Goal: Contribute content: Contribute content

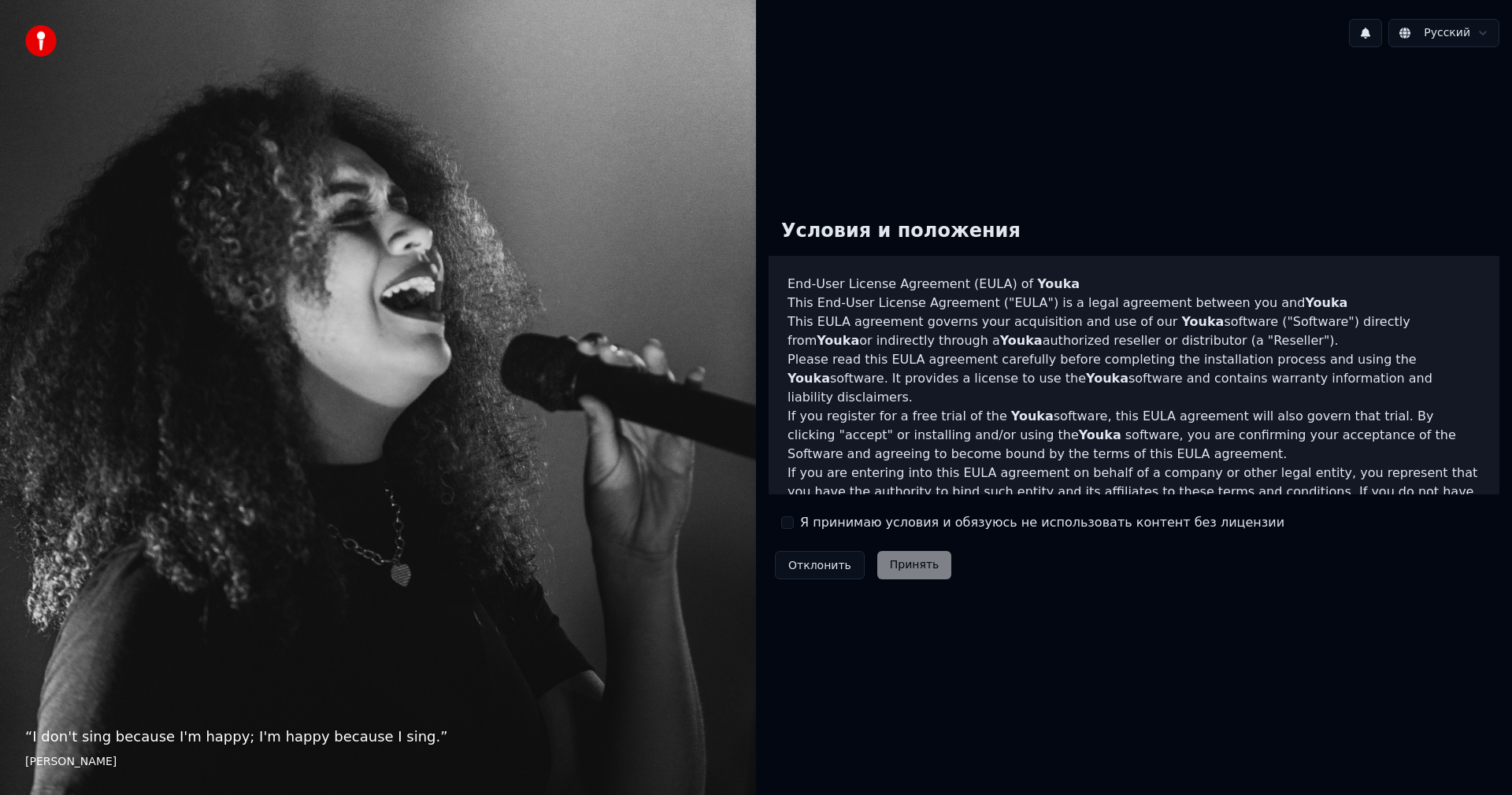
click at [810, 522] on label "Я принимаю условия и обязуюсь не использовать контент без лицензии" at bounding box center [1042, 523] width 485 height 19
click at [794, 522] on button "Я принимаю условия и обязуюсь не использовать контент без лицензии" at bounding box center [788, 523] width 12 height 12
click at [892, 569] on button "Принять" at bounding box center [915, 566] width 75 height 29
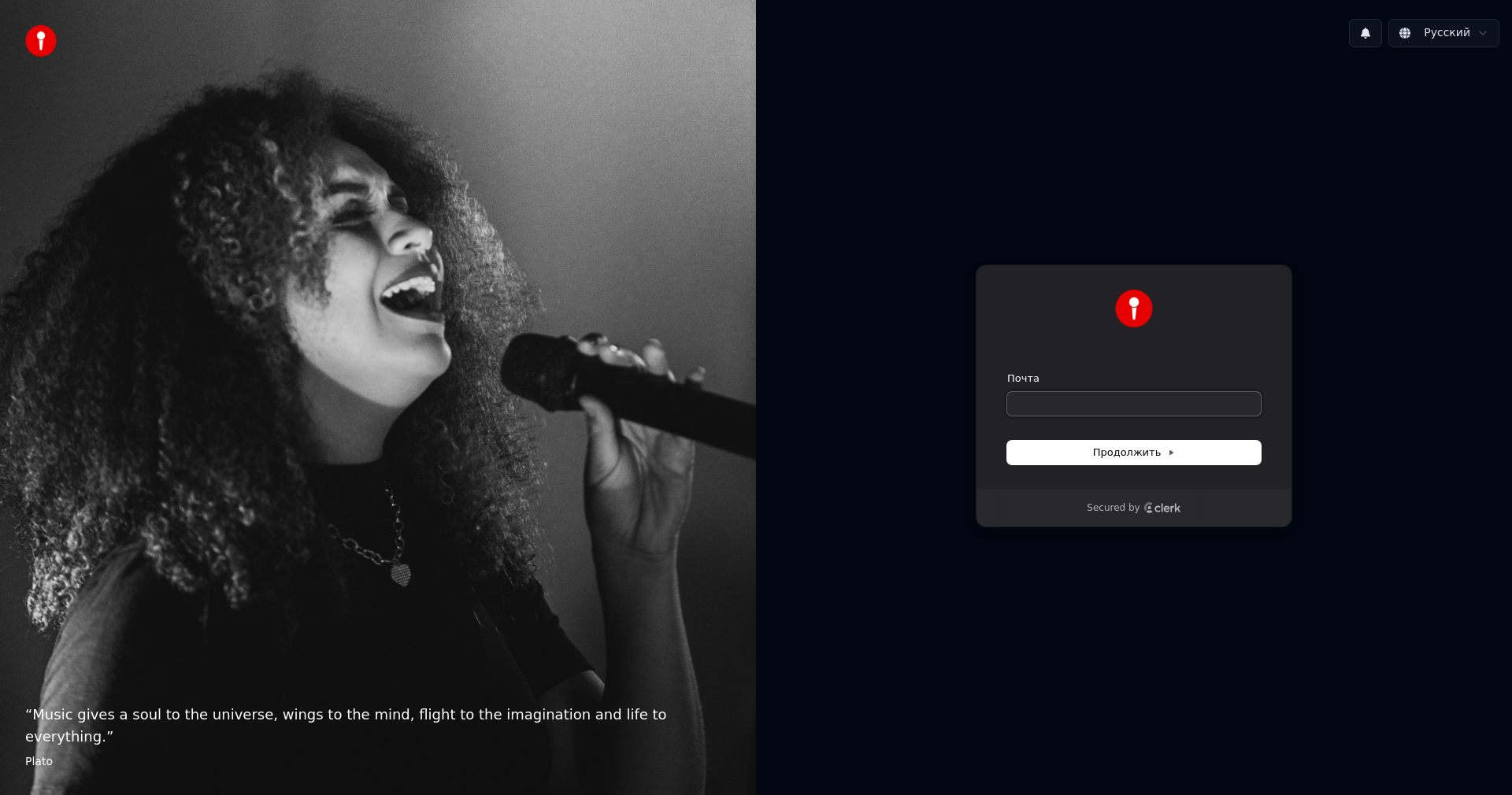
click at [1110, 405] on input "Почта" at bounding box center [1134, 403] width 253 height 24
click at [1135, 448] on span "Продолжить" at bounding box center [1134, 452] width 83 height 14
type input "**********"
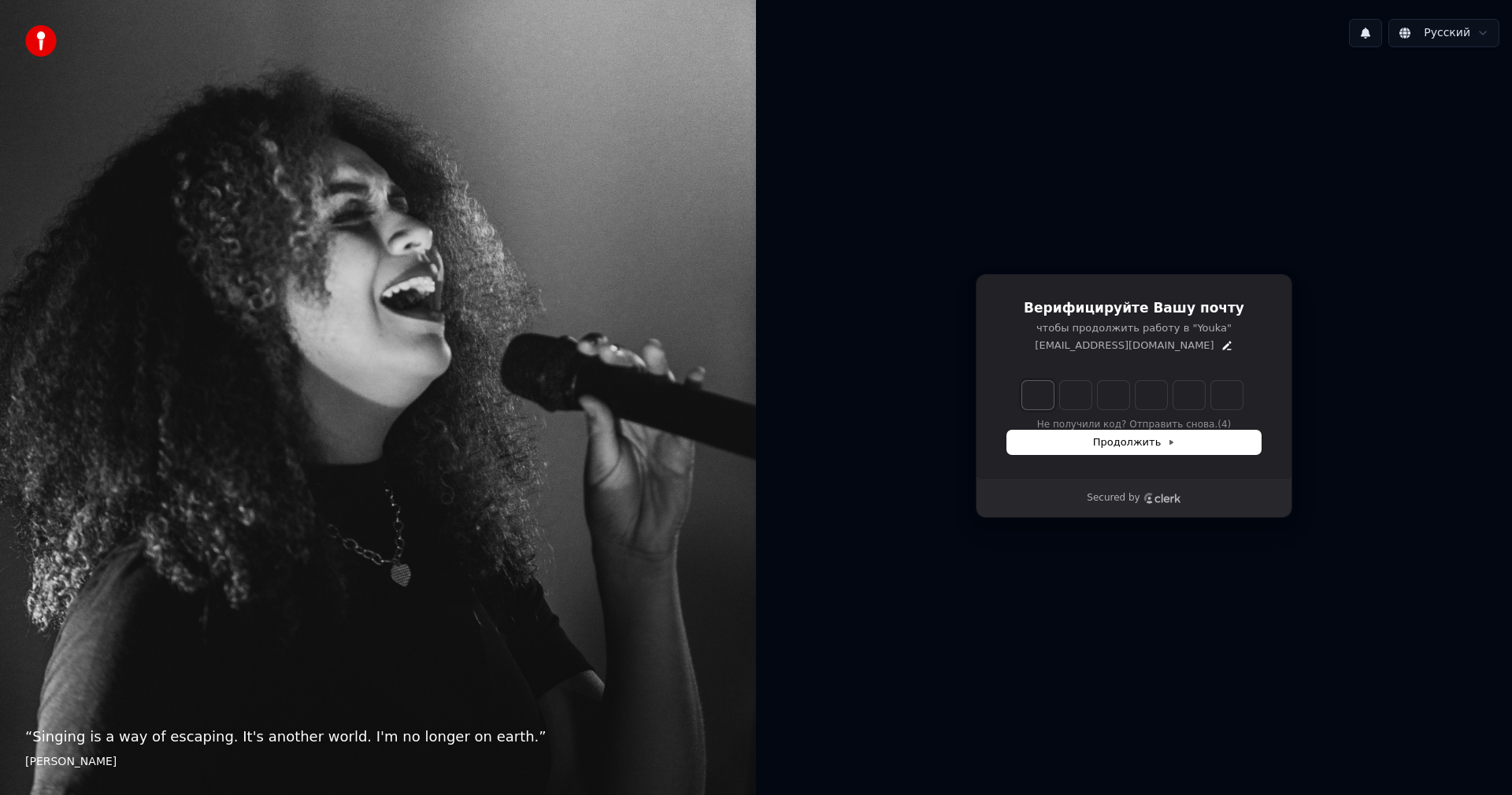
type input "*"
type input "**"
type input "*"
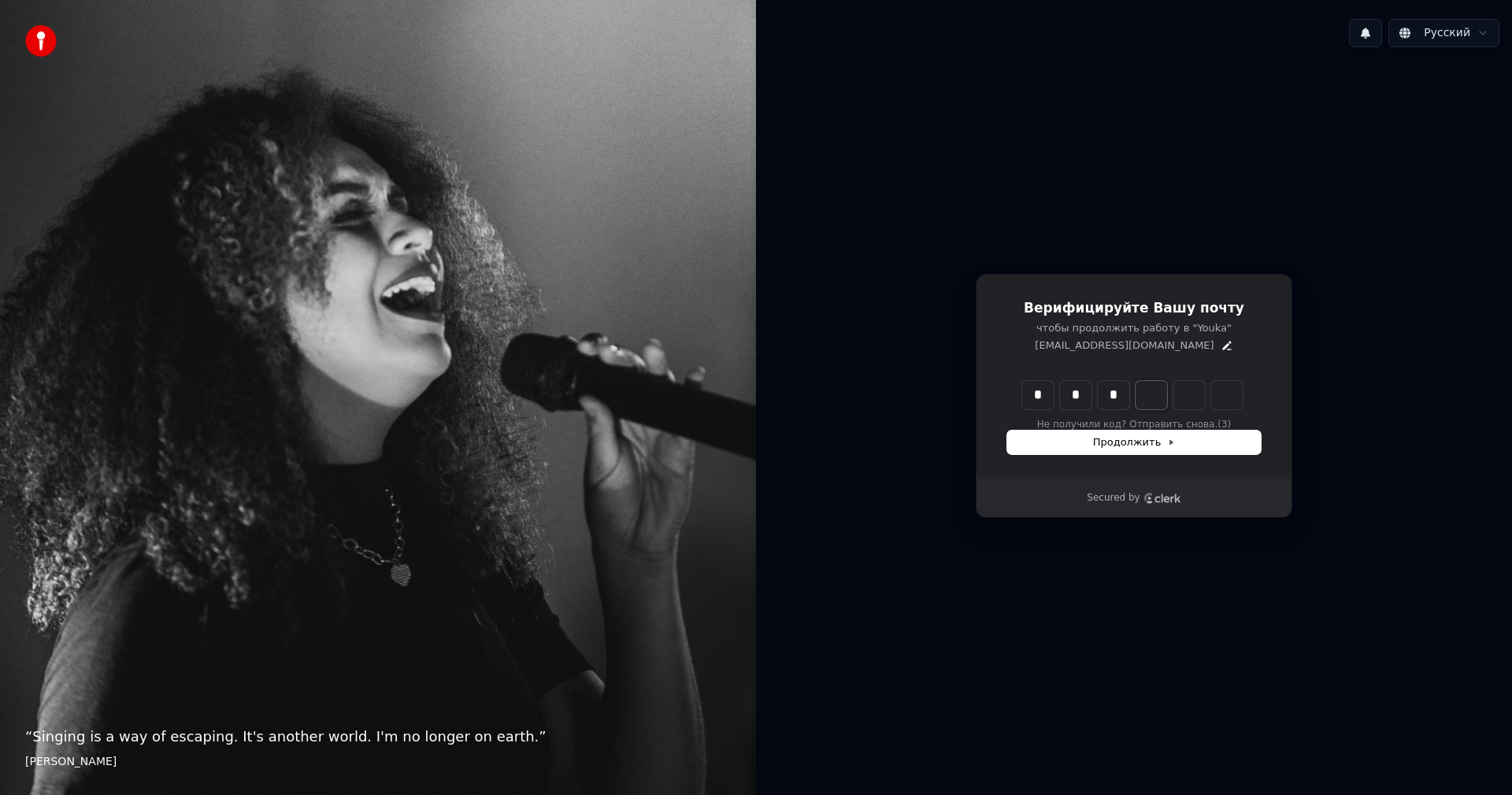
type input "***"
type input "*"
type input "****"
type input "*"
type input "******"
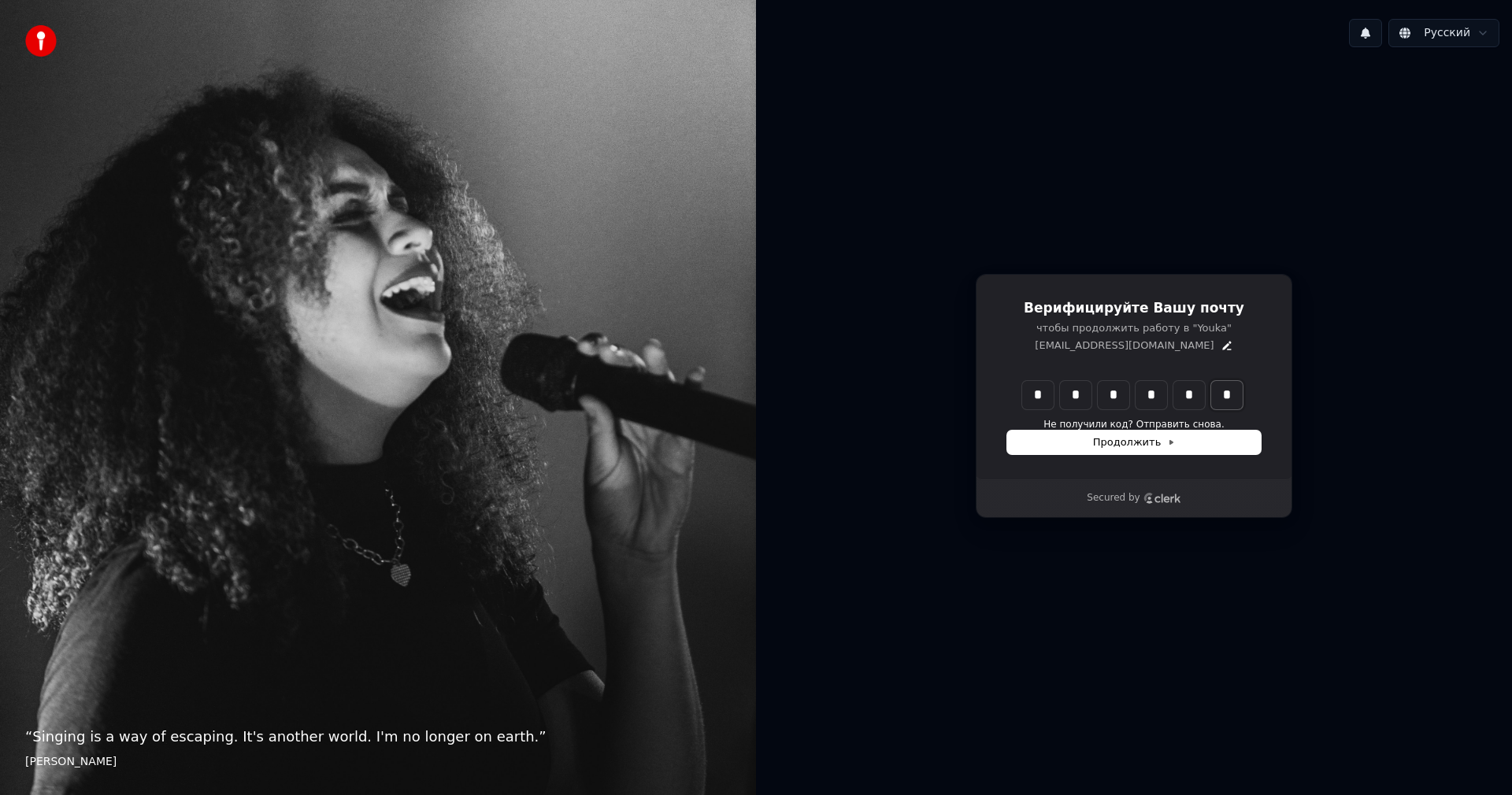
type input "*"
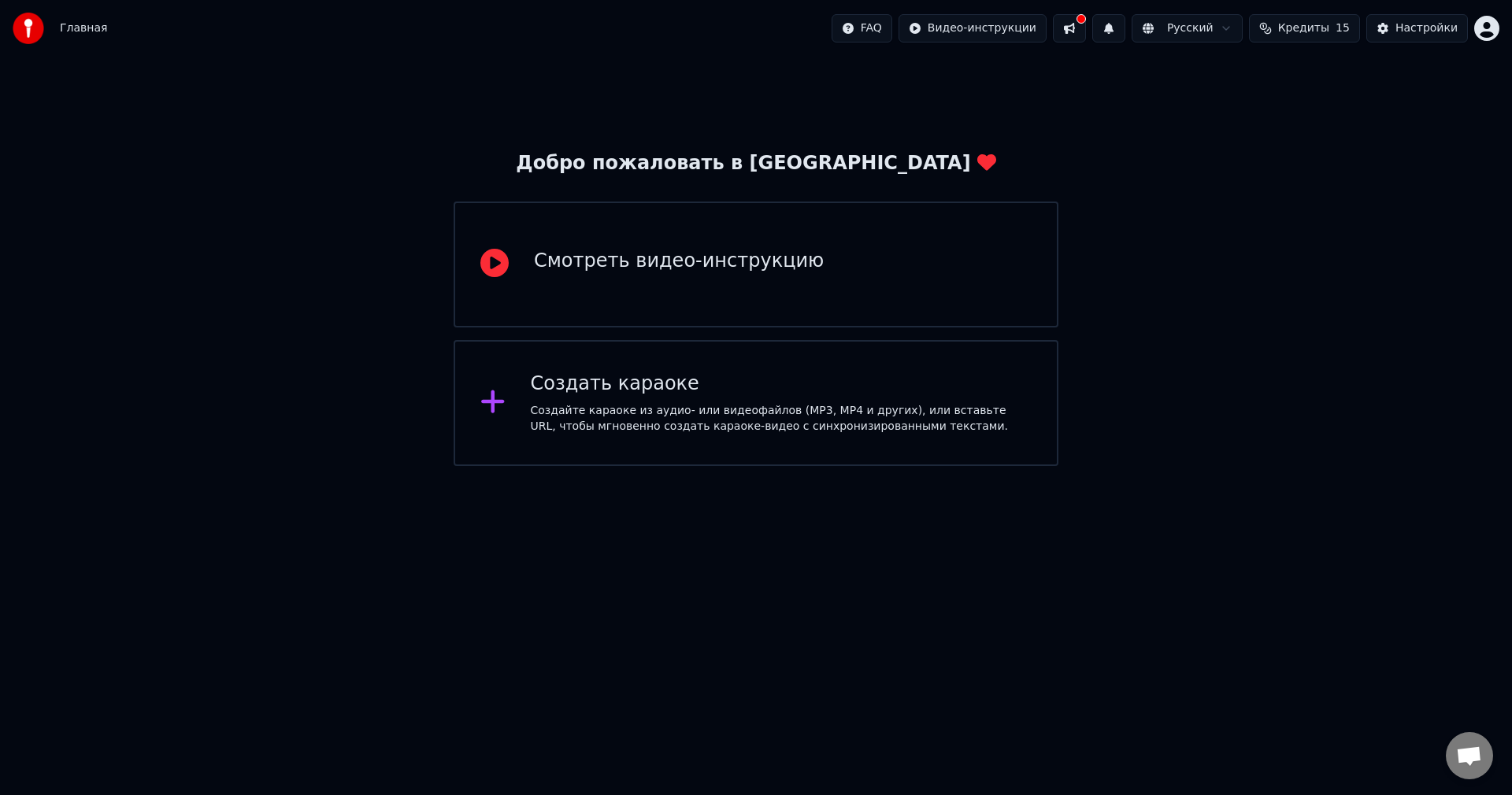
click at [663, 392] on div "Создать караоке" at bounding box center [781, 384] width 502 height 25
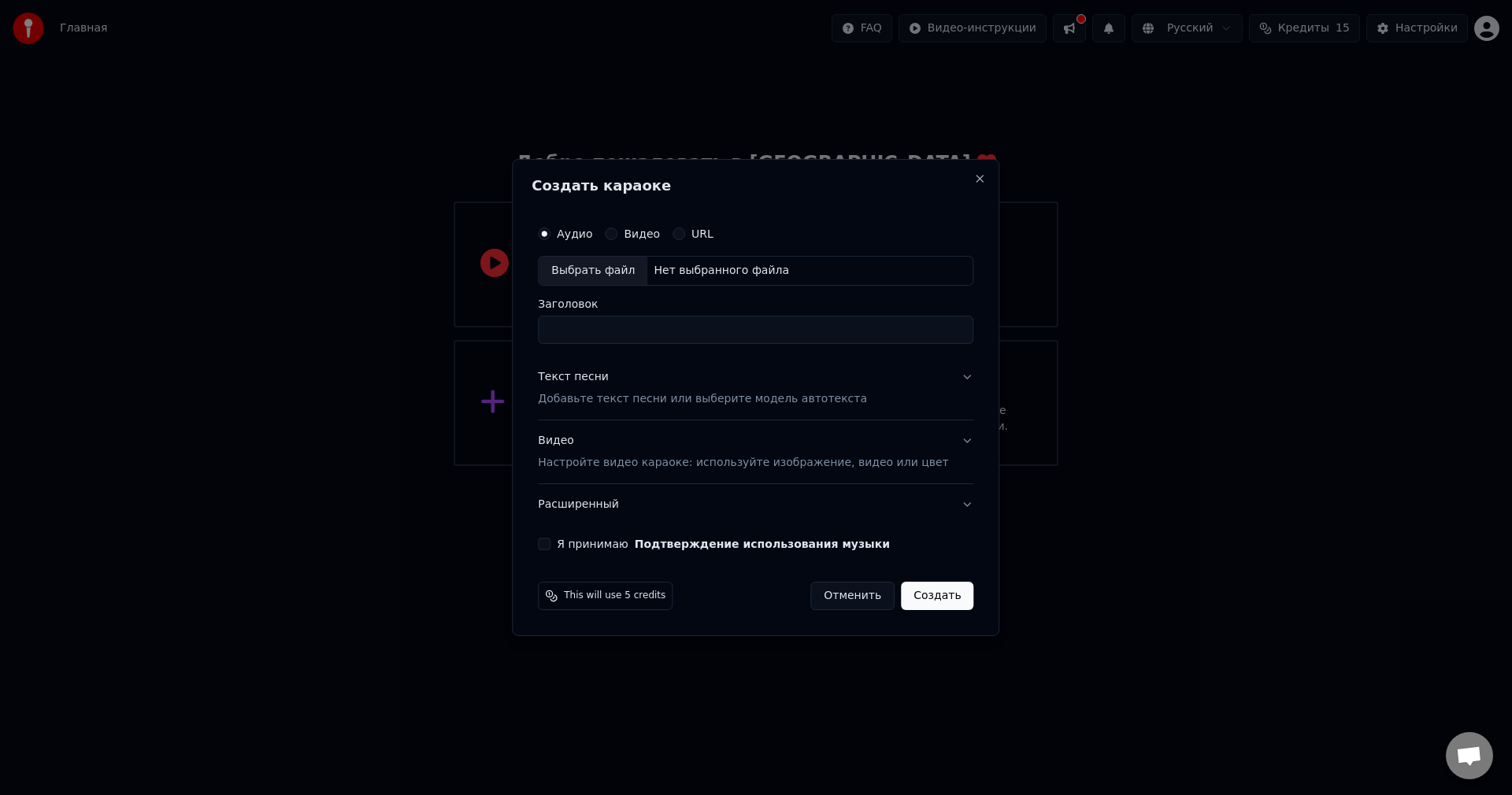
click at [655, 331] on input "Заголовок" at bounding box center [756, 330] width 436 height 29
click at [579, 445] on div "Видео Настройте видео караоке: используйте изображение, видео или цвет" at bounding box center [743, 452] width 410 height 38
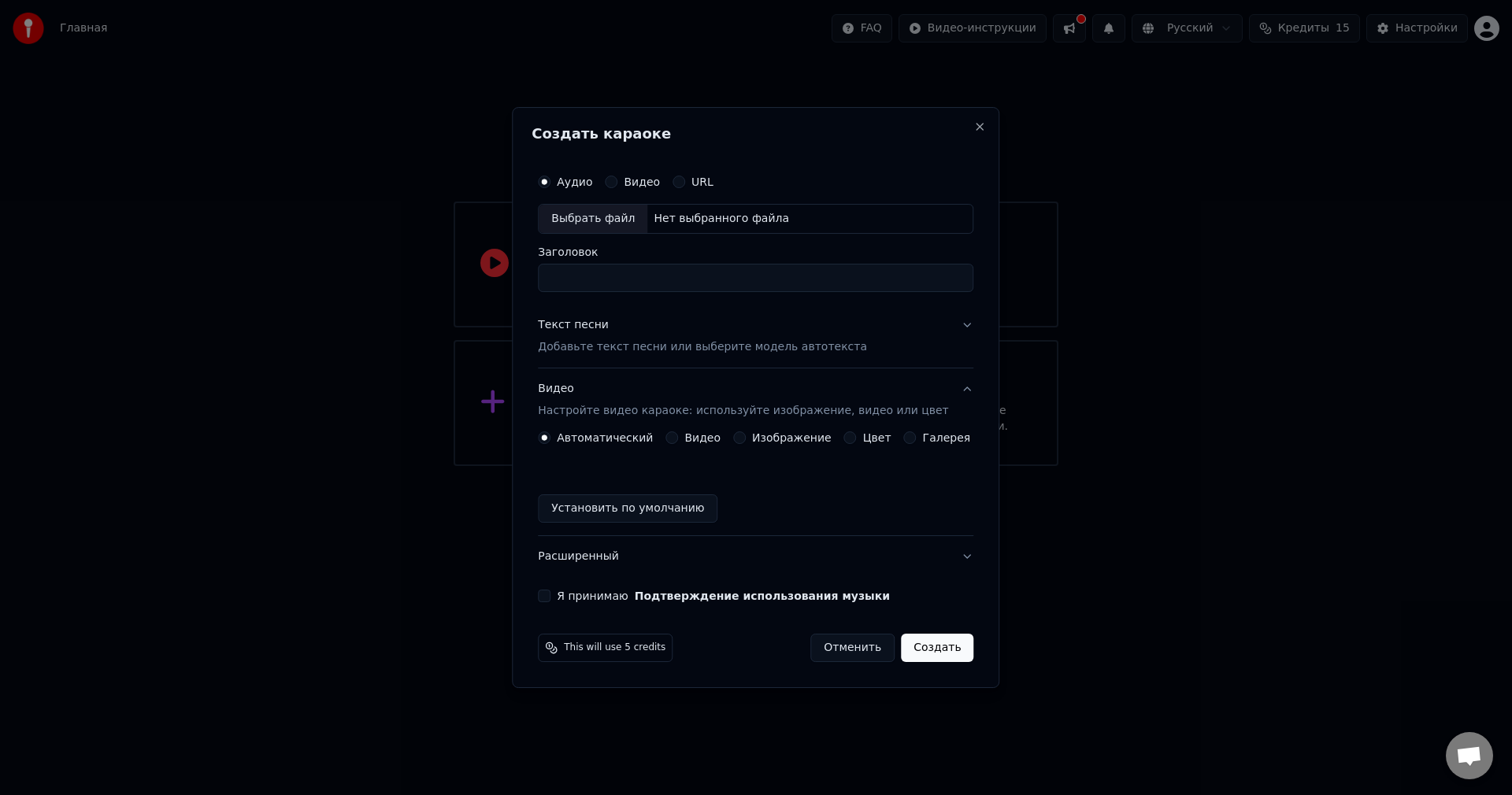
click at [695, 440] on label "Видео" at bounding box center [702, 438] width 36 height 11
click at [679, 440] on button "Видео" at bounding box center [671, 438] width 12 height 12
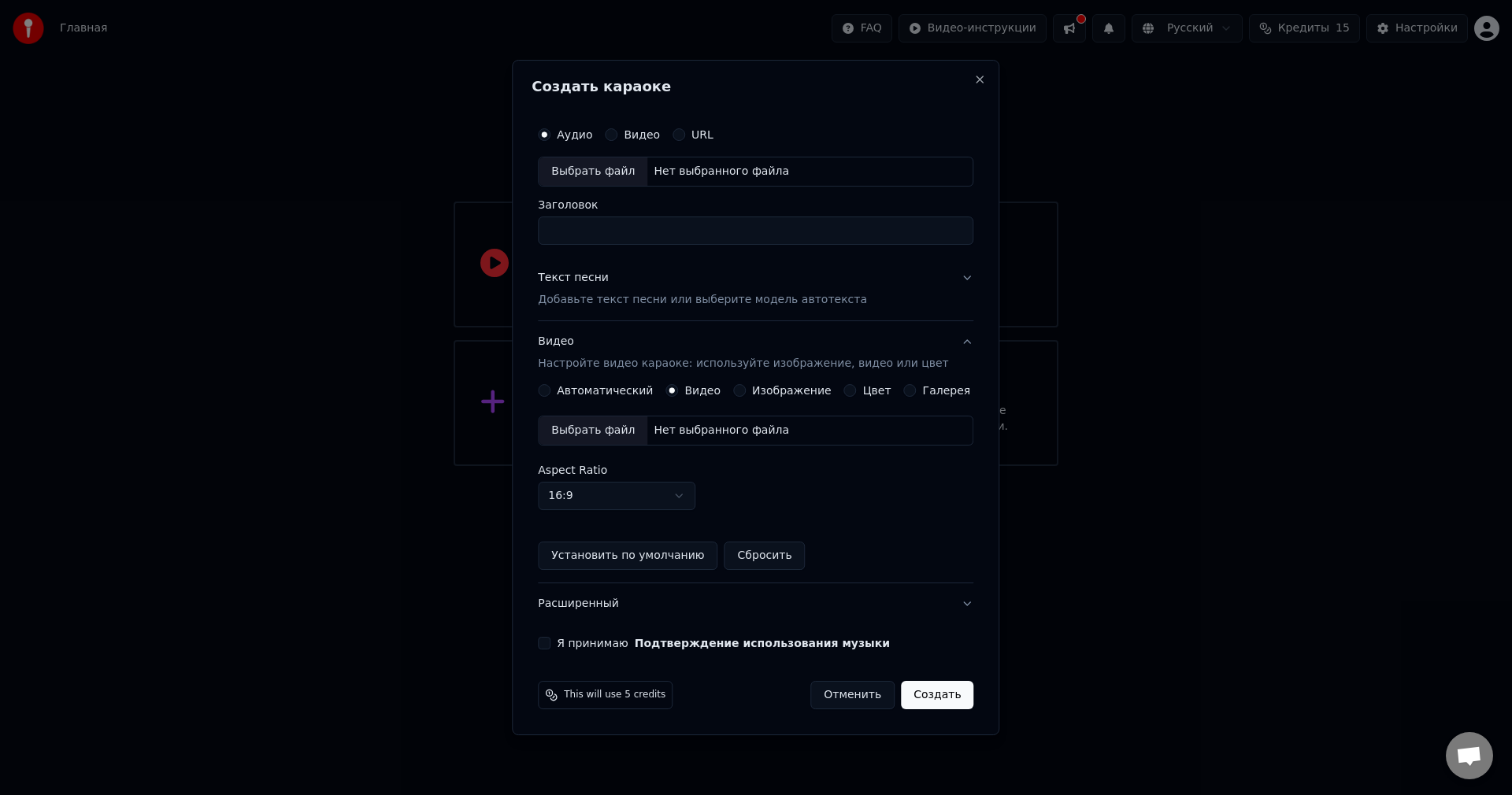
click at [787, 401] on div "Автоматический Видео Изображение Цвет Галерея Выбрать файл Нет выбранного файла…" at bounding box center [756, 477] width 436 height 186
click at [788, 383] on button "Видео Настройте видео караоке: используйте изображение, видео или цвет" at bounding box center [756, 353] width 436 height 63
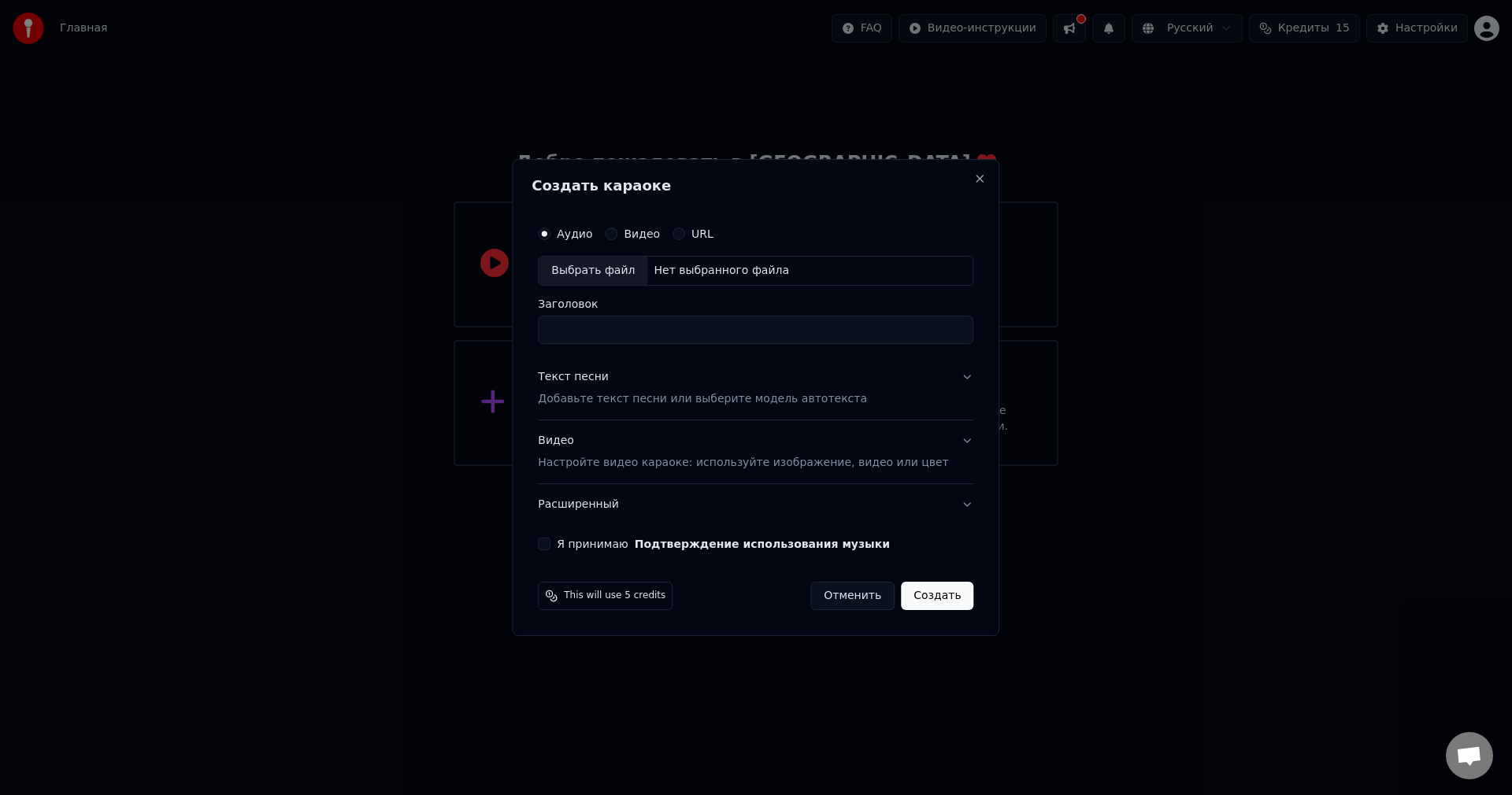
click at [753, 468] on p "Настройте видео караоке: используйте изображение, видео или цвет" at bounding box center [743, 462] width 410 height 15
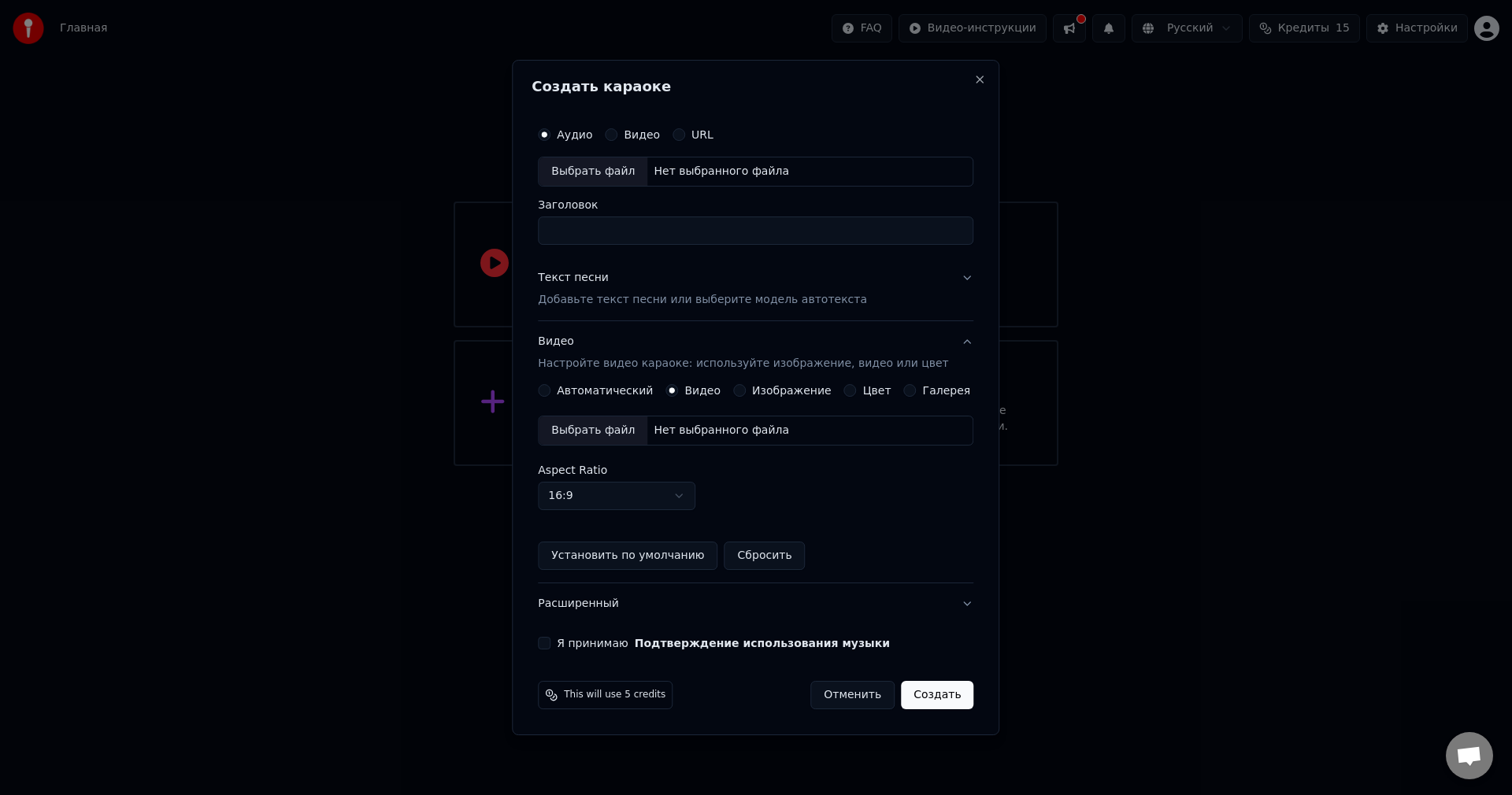
click at [750, 392] on div "Изображение" at bounding box center [782, 390] width 98 height 12
click at [742, 392] on button "Изображение" at bounding box center [739, 390] width 12 height 12
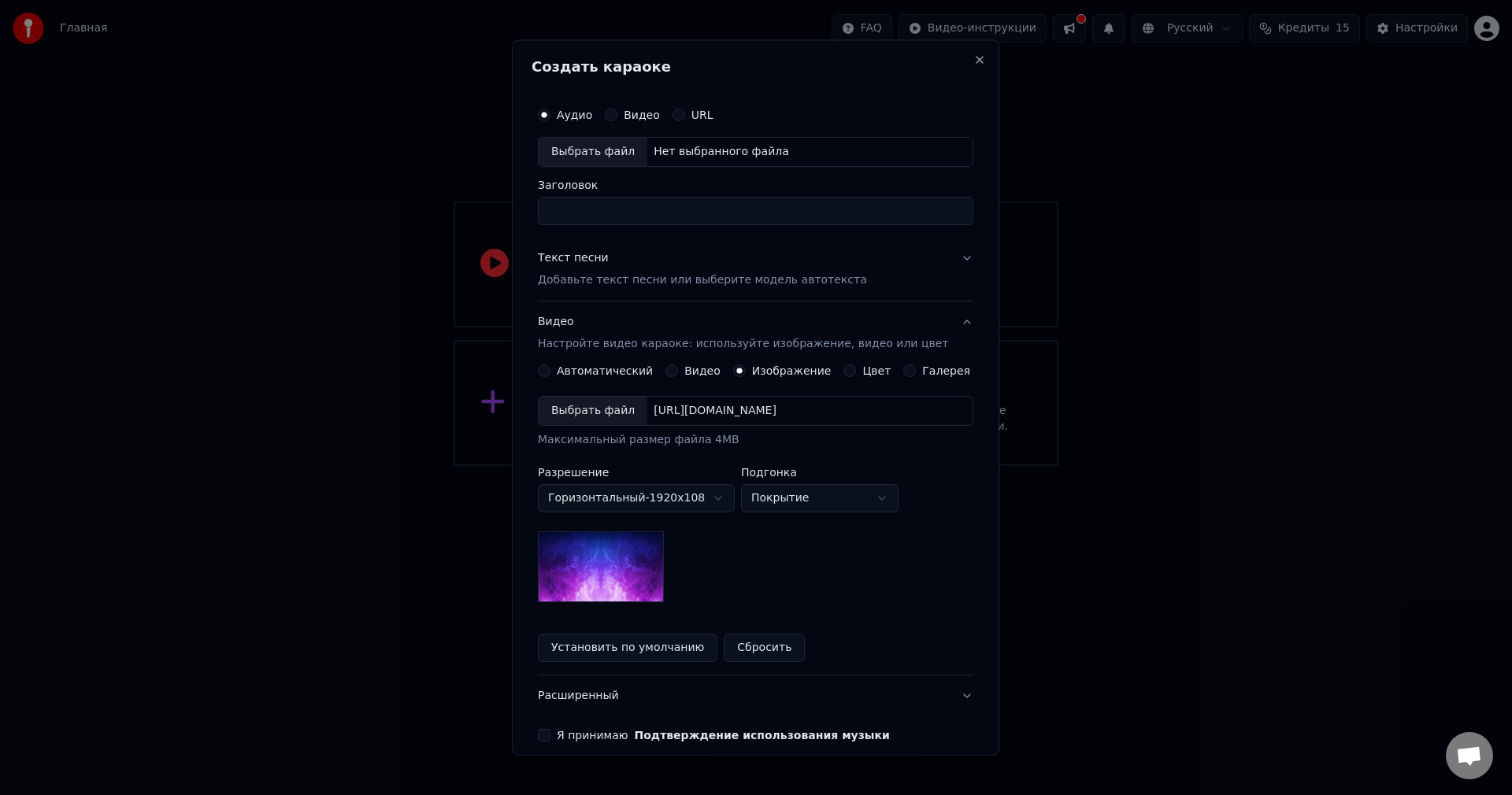
click at [635, 566] on img at bounding box center [601, 566] width 126 height 71
click at [621, 571] on img at bounding box center [601, 566] width 126 height 71
click at [771, 466] on body "Главная FAQ Видео-инструкции Русский Кредиты 15 Настройки Добро пожаловать в Yo…" at bounding box center [756, 233] width 1512 height 466
click at [705, 466] on body "Главная FAQ Видео-инструкции Русский Кредиты 15 Настройки Добро пожаловать в Yo…" at bounding box center [756, 233] width 1512 height 466
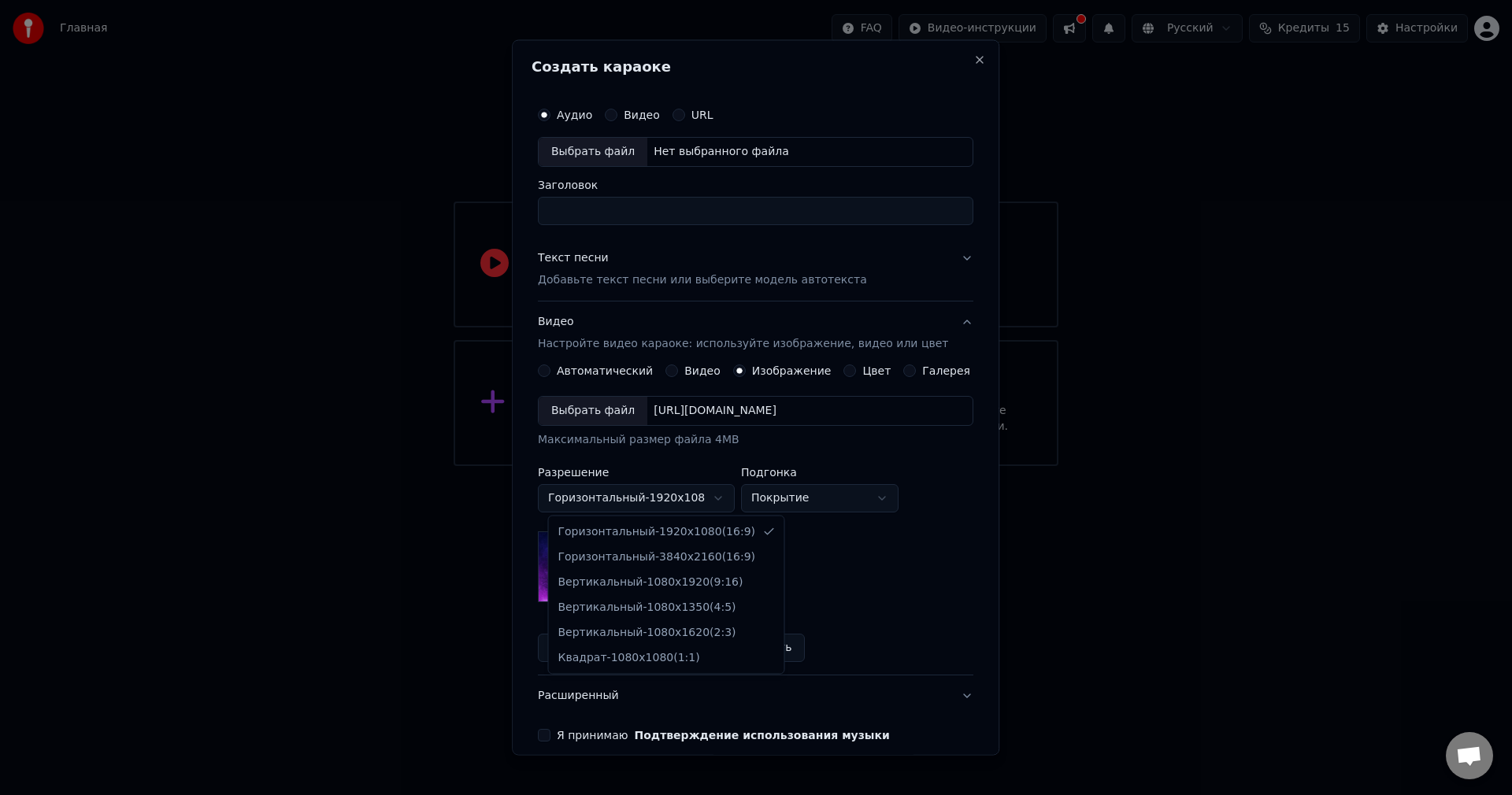
click at [711, 466] on body "Главная FAQ Видео-инструкции Русский Кредиты 15 Настройки Добро пожаловать в Yo…" at bounding box center [756, 233] width 1512 height 466
click at [715, 466] on body "Главная FAQ Видео-инструкции Русский Кредиты 15 Настройки Добро пожаловать в Yo…" at bounding box center [756, 233] width 1512 height 466
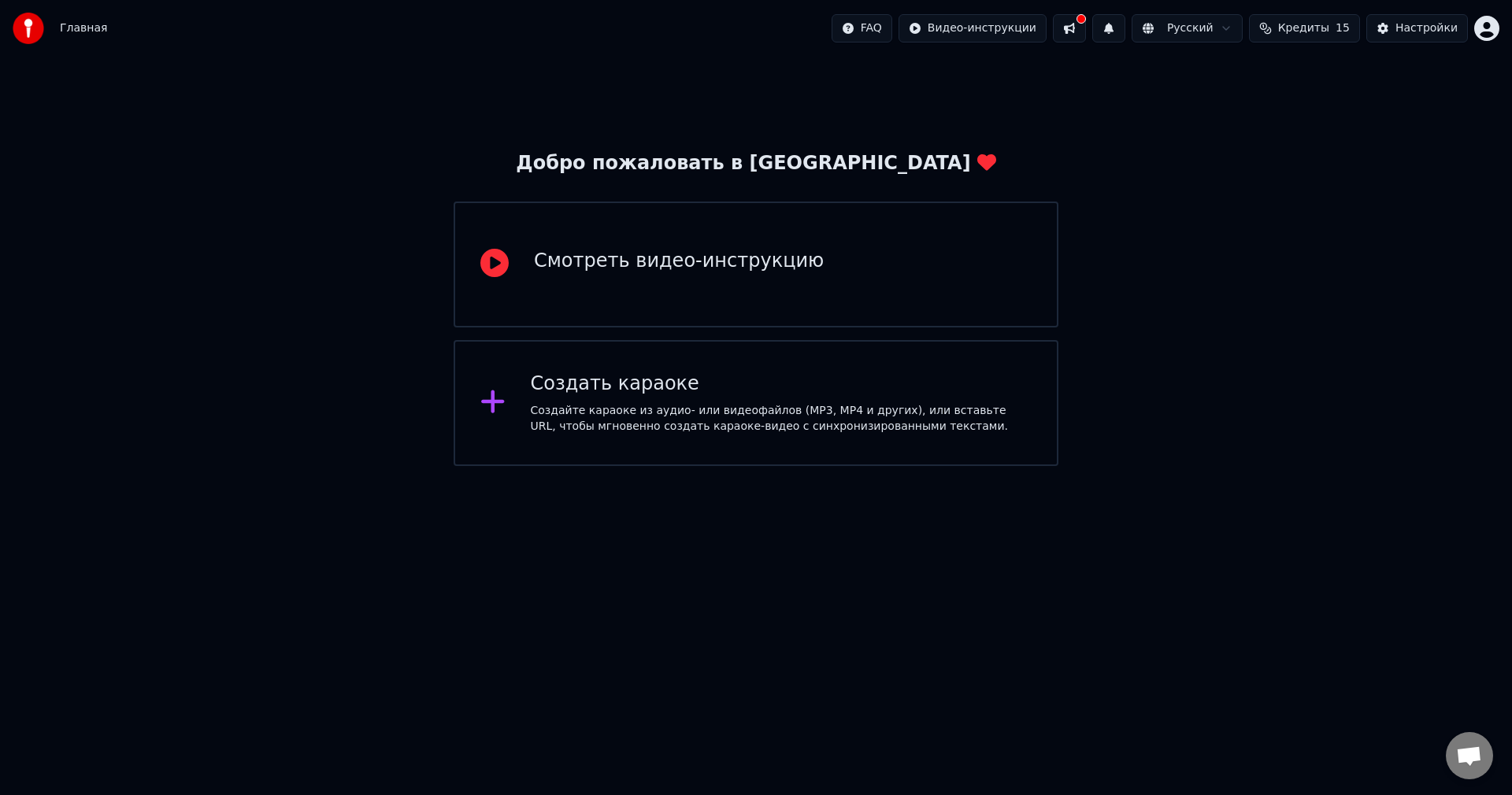
click at [579, 442] on div "Создать караоке Создайте караоке из аудио- или видеофайлов (MP3, MP4 и других),…" at bounding box center [756, 403] width 605 height 126
